Goal: Transaction & Acquisition: Obtain resource

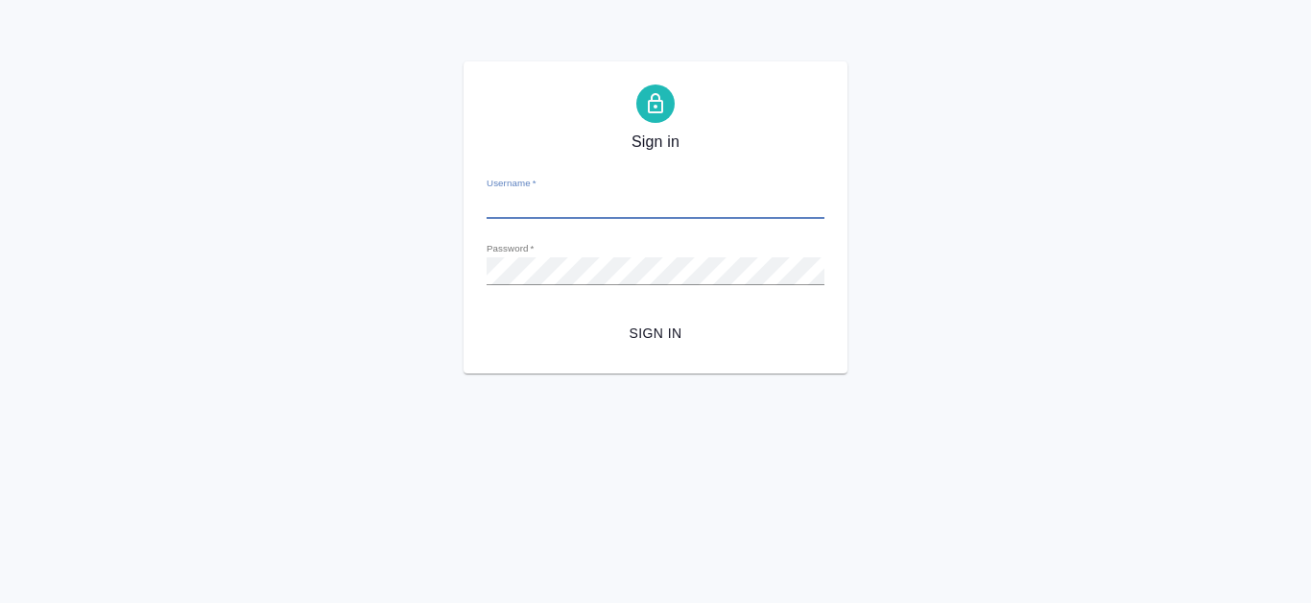
type input "[EMAIL_ADDRESS][DOMAIN_NAME]"
click at [663, 349] on button "Sign in" at bounding box center [656, 334] width 338 height 36
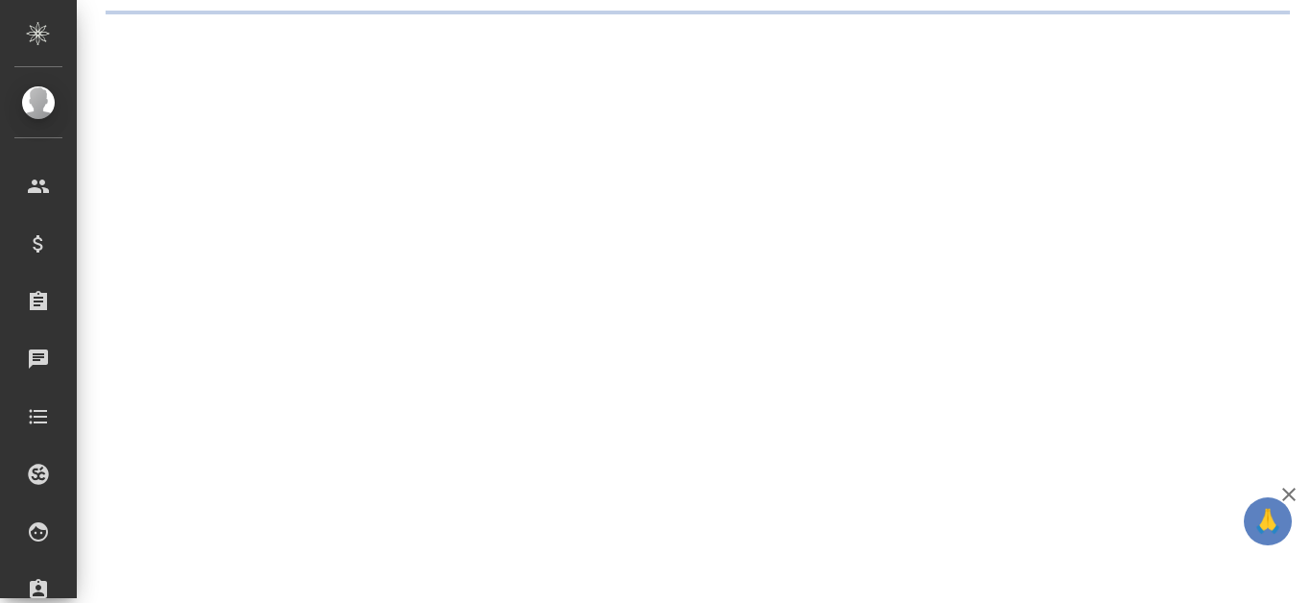
select select "RU"
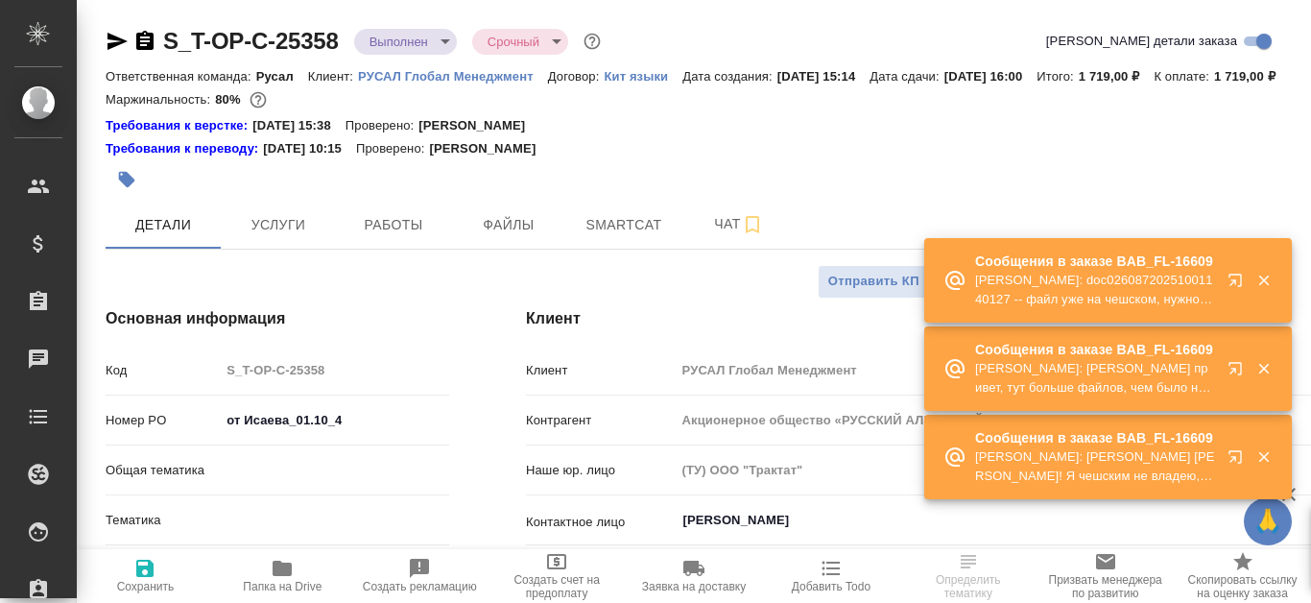
type textarea "x"
type input "Русал"
type input "[PERSON_NAME]"
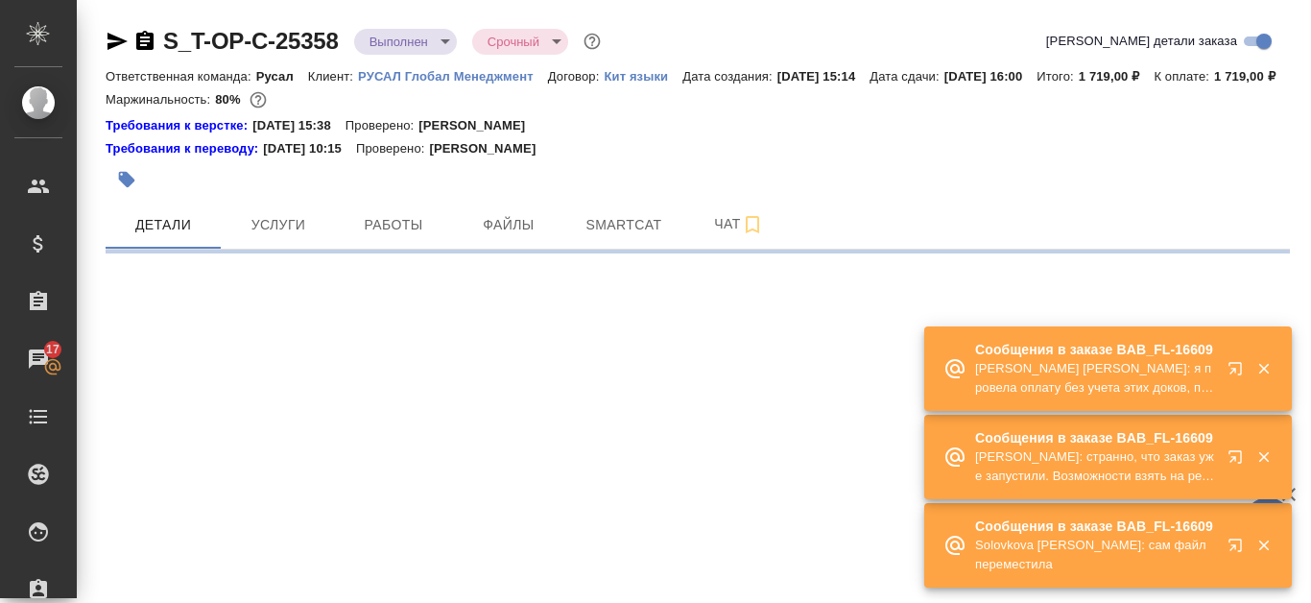
select select "RU"
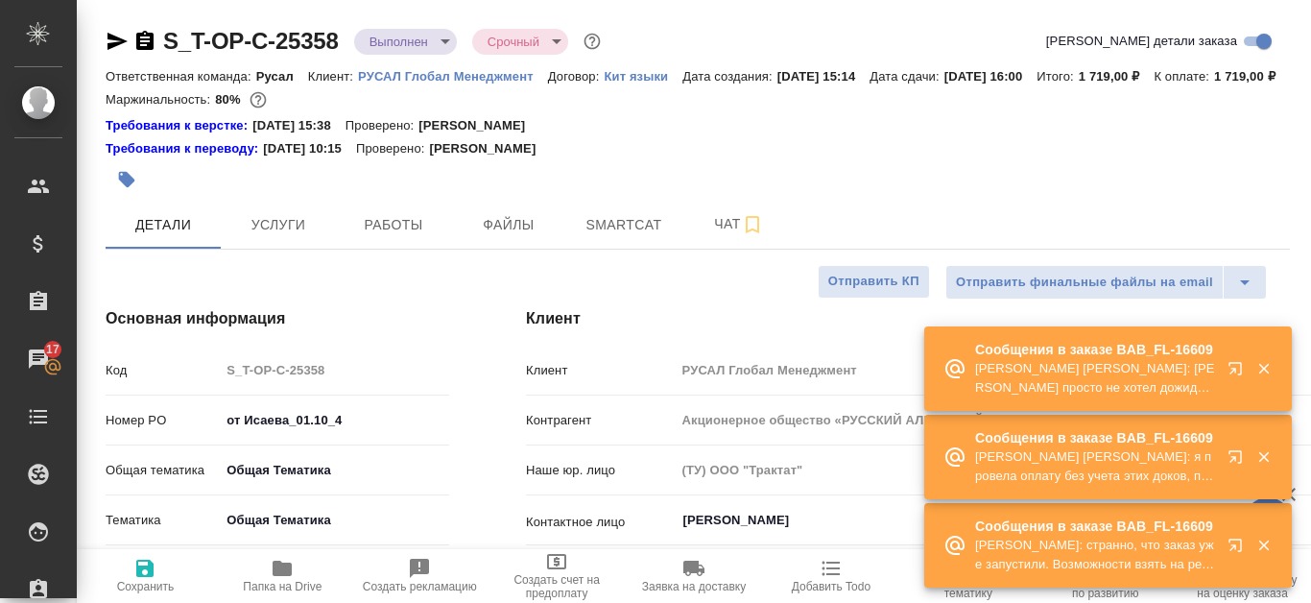
type textarea "x"
click at [478, 237] on span "Файлы" at bounding box center [509, 225] width 92 height 24
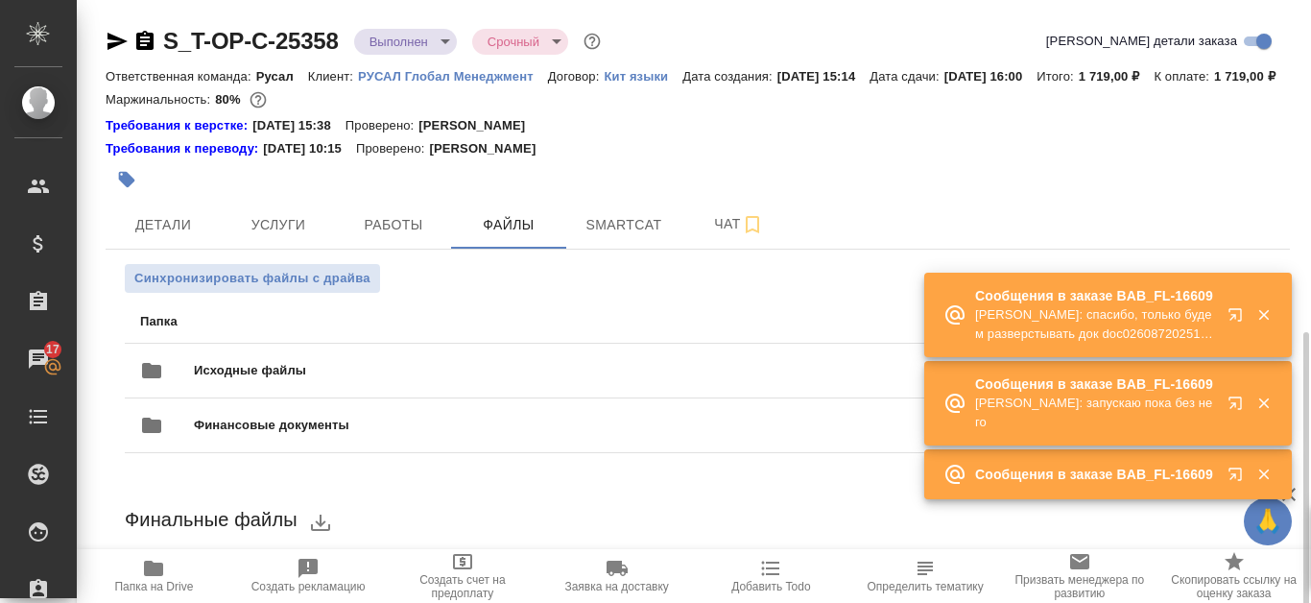
scroll to position [192, 0]
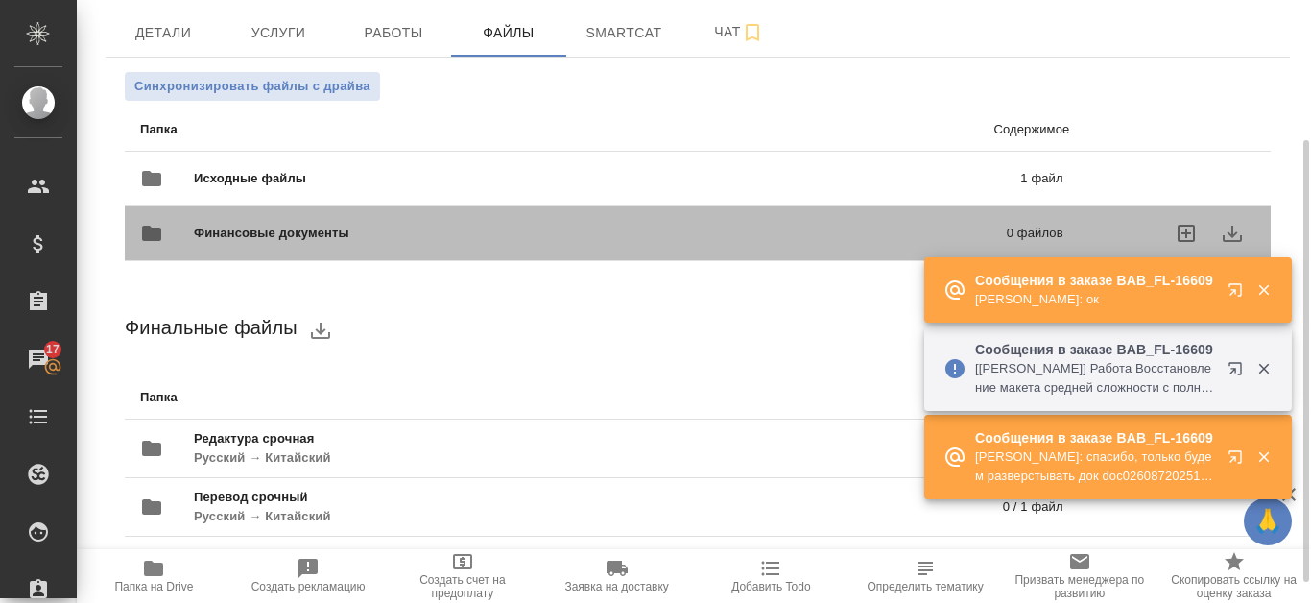
click at [868, 215] on div "Финансовые документы 0 файлов" at bounding box center [602, 233] width 962 height 84
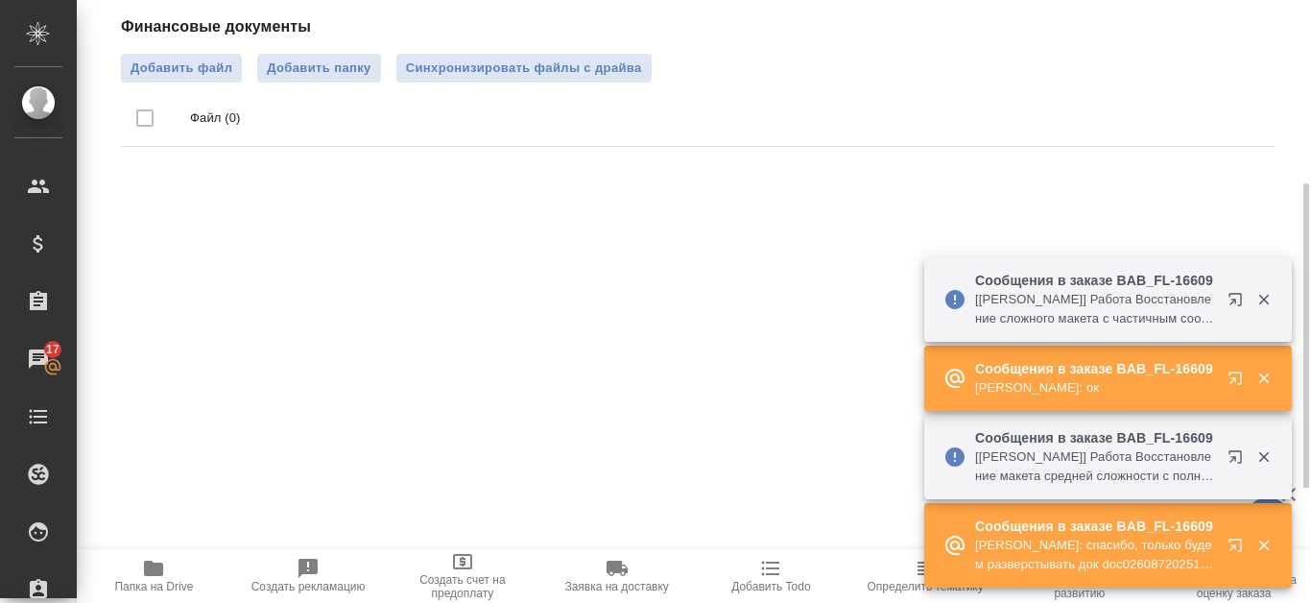
scroll to position [188, 0]
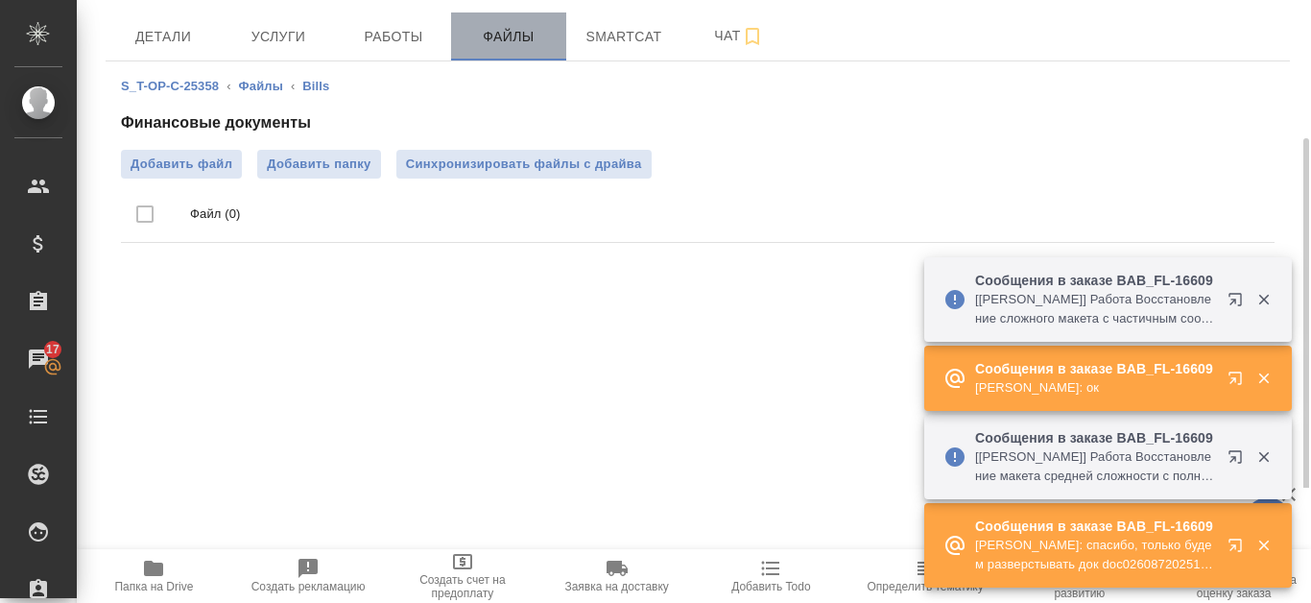
click at [522, 49] on span "Файлы" at bounding box center [509, 37] width 92 height 24
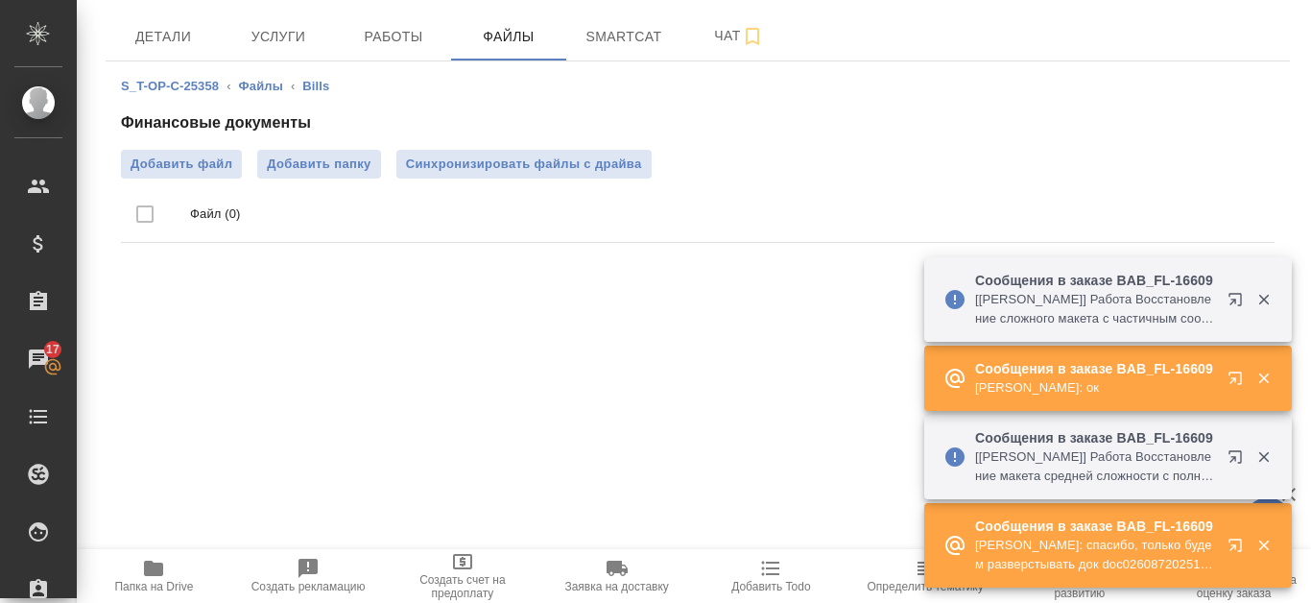
click at [1268, 301] on icon "button" at bounding box center [1263, 299] width 17 height 17
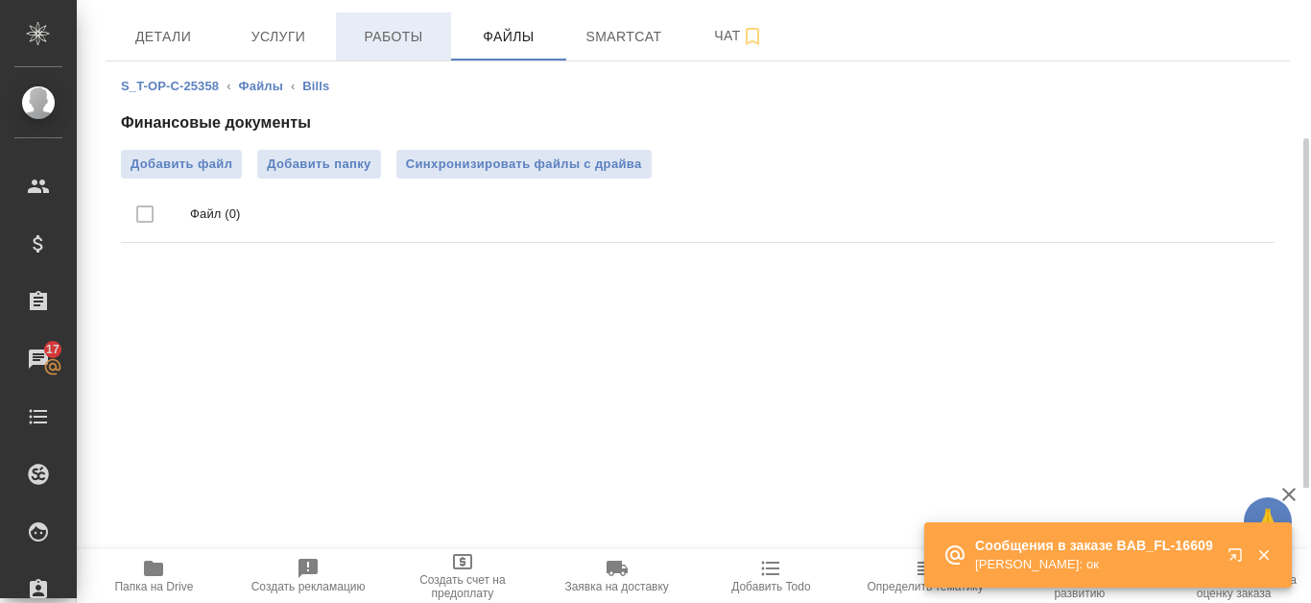
click at [415, 49] on span "Работы" at bounding box center [393, 37] width 92 height 24
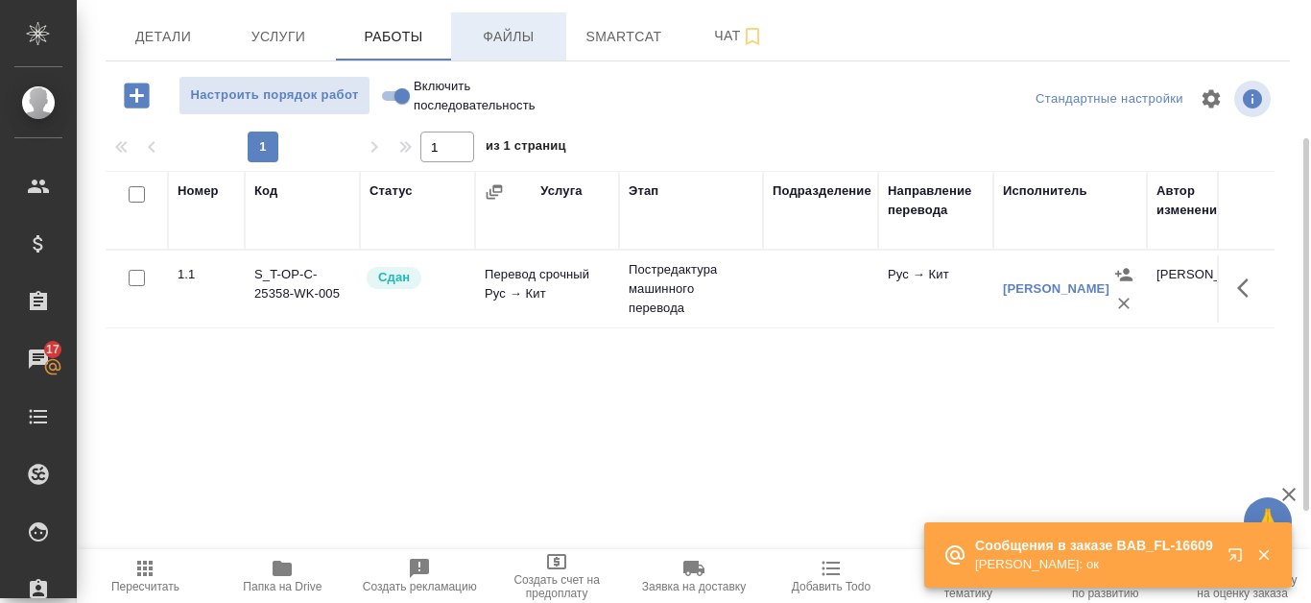
click at [515, 49] on span "Файлы" at bounding box center [509, 37] width 92 height 24
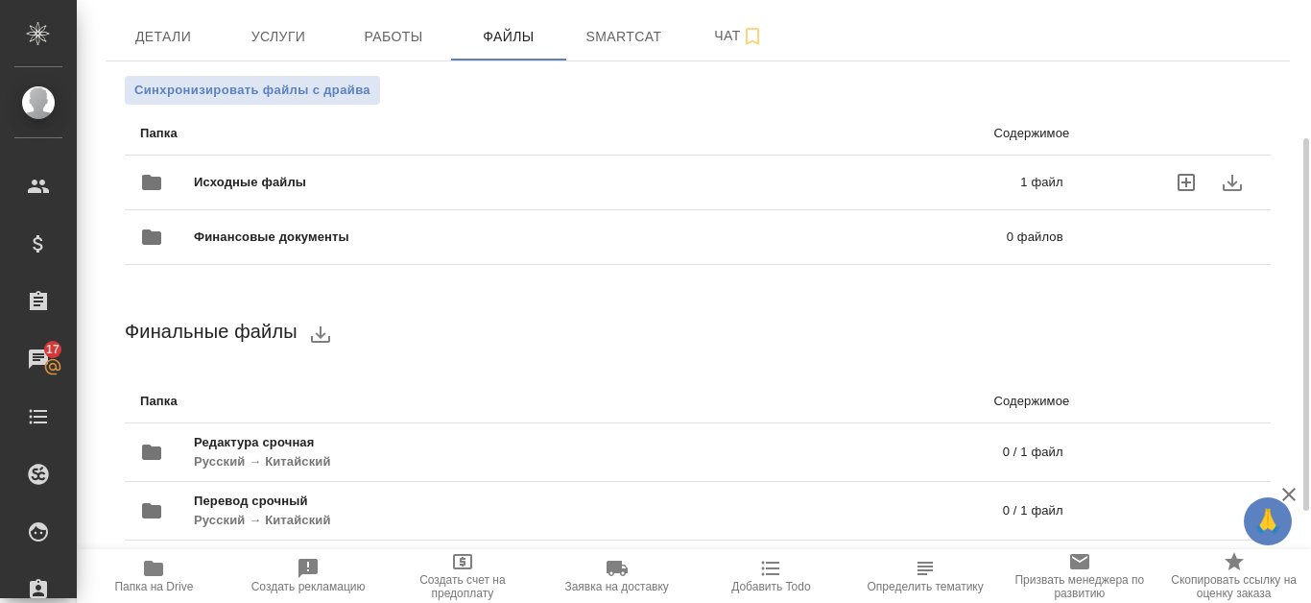
click at [913, 192] on p "1 файл" at bounding box center [862, 182] width 399 height 19
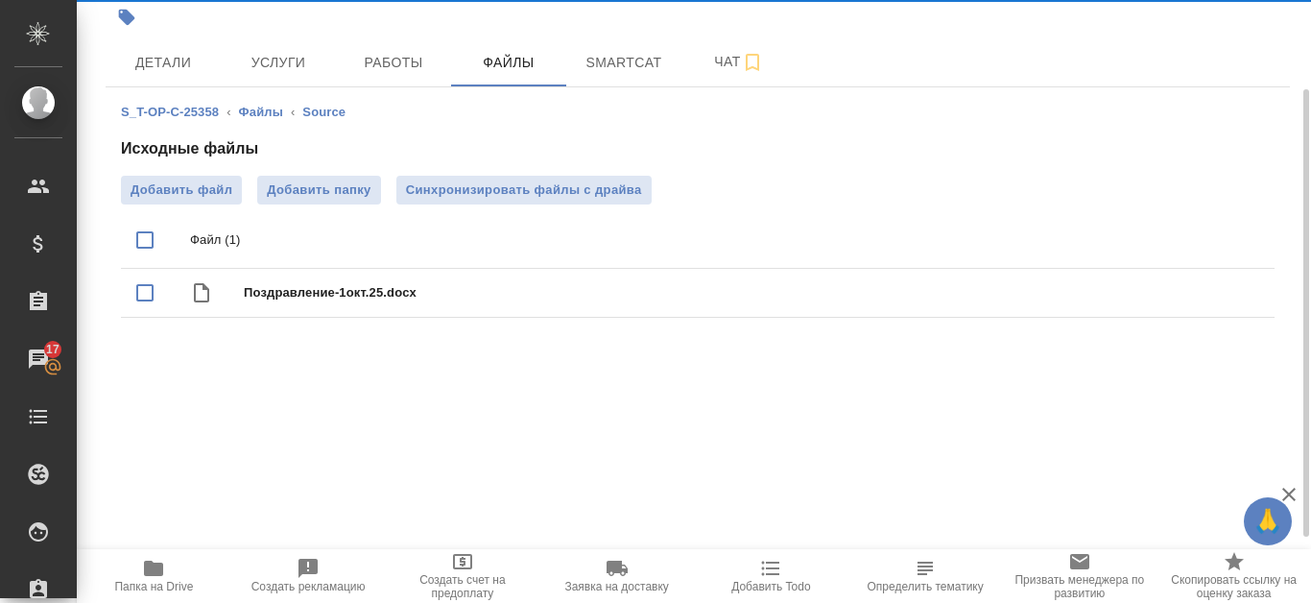
scroll to position [139, 0]
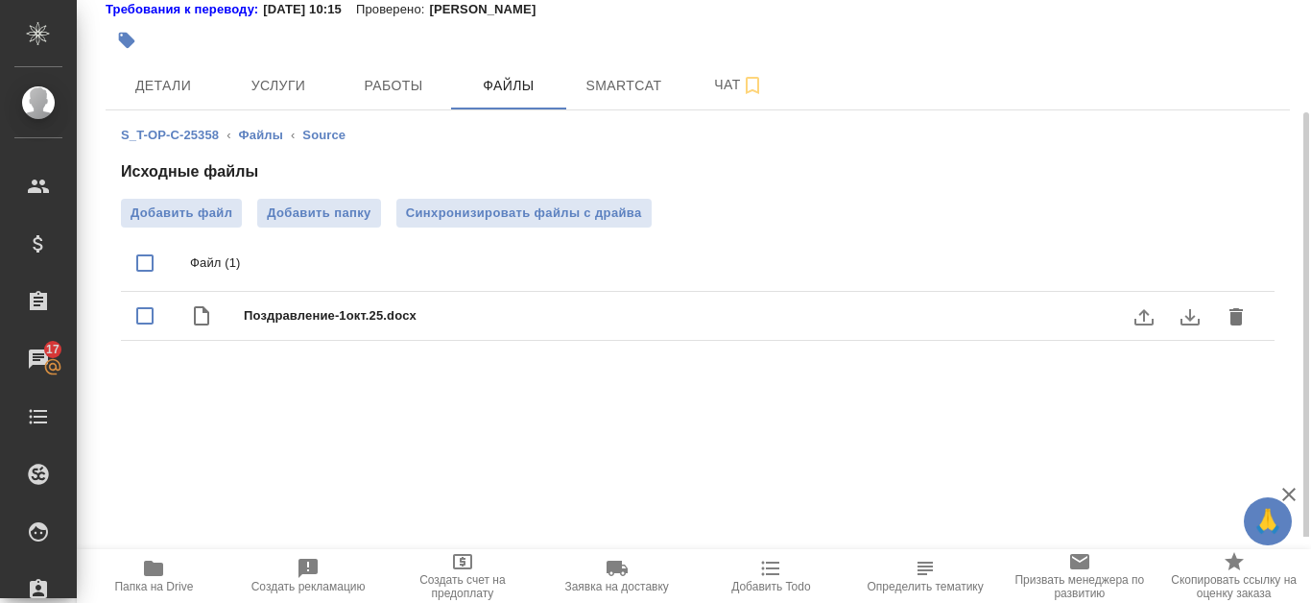
click at [1186, 328] on icon "download" at bounding box center [1190, 316] width 23 height 23
